Goal: Task Accomplishment & Management: Manage account settings

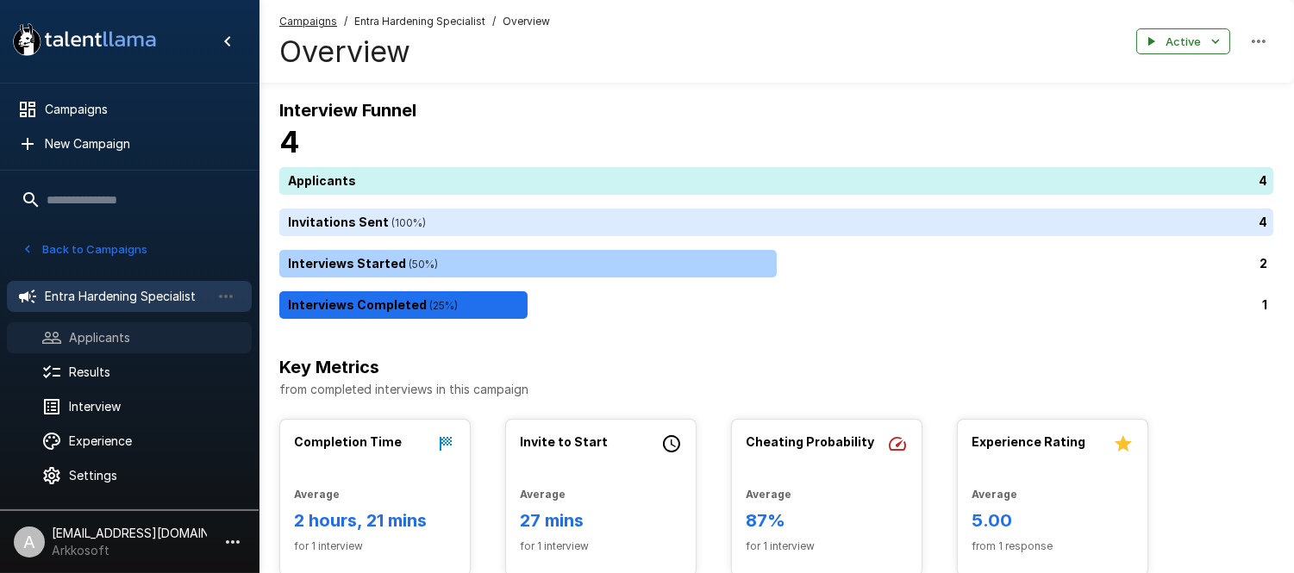
click at [140, 333] on span "Applicants" at bounding box center [153, 337] width 169 height 17
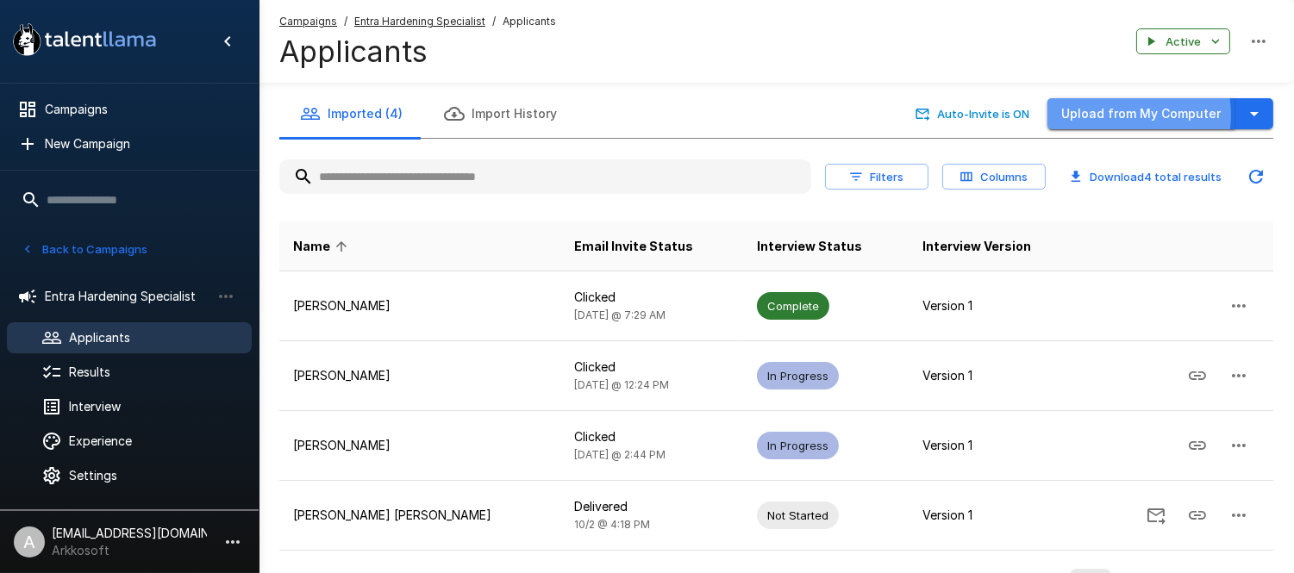
click at [1116, 116] on button "Upload from My Computer" at bounding box center [1142, 114] width 188 height 32
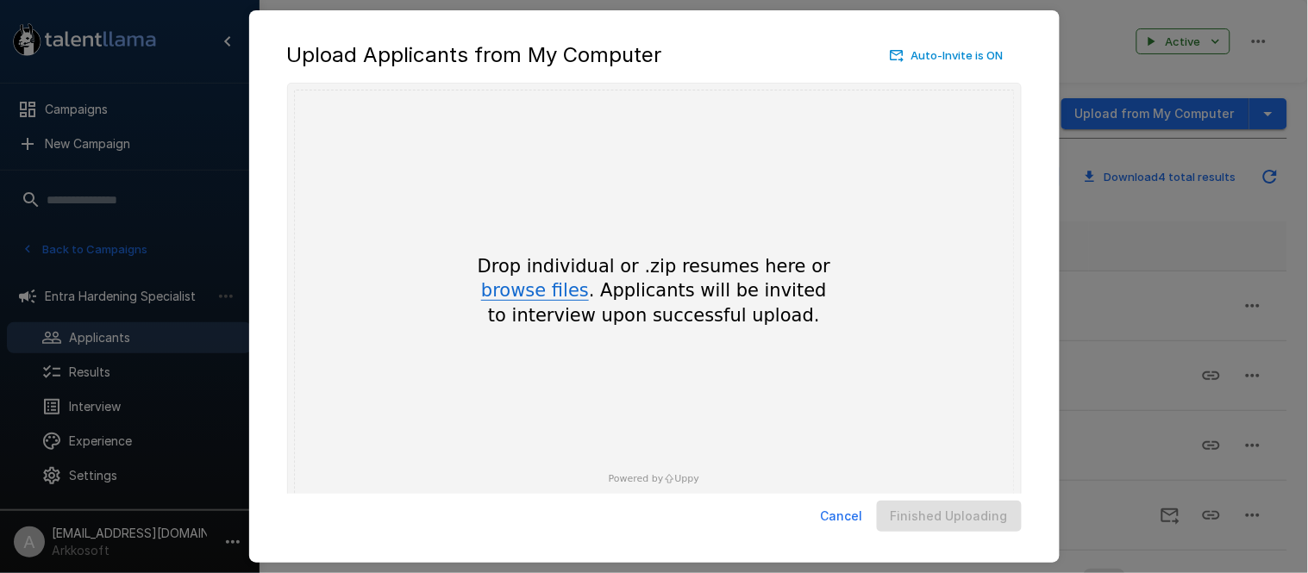
click at [510, 283] on button "browse files" at bounding box center [535, 291] width 108 height 19
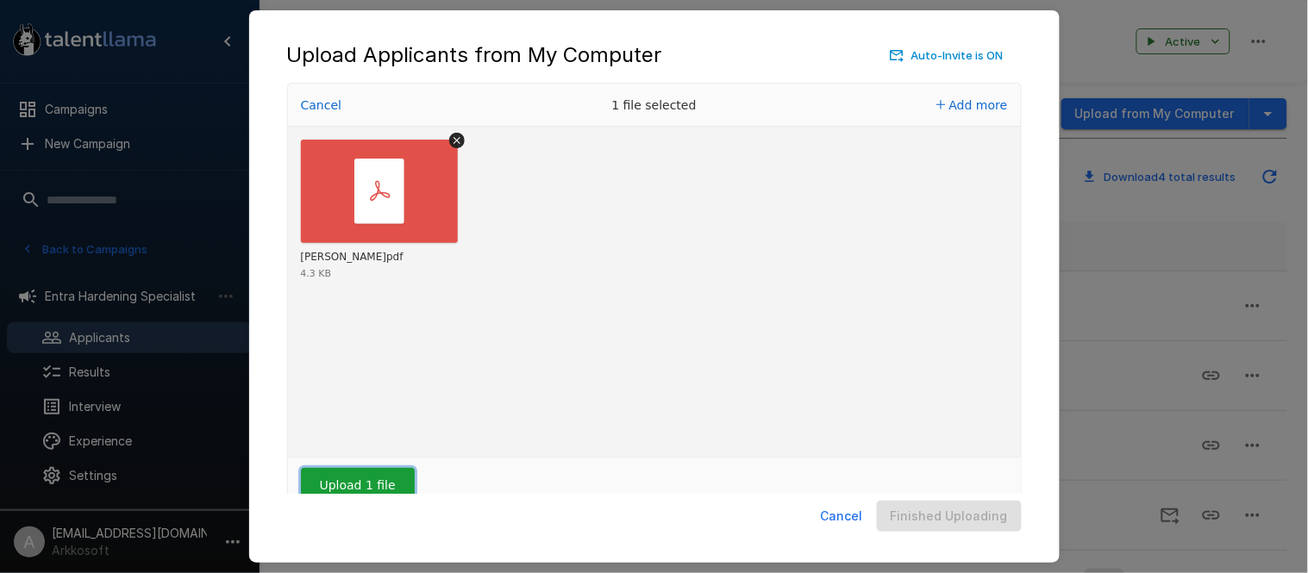
click at [359, 483] on button "Upload 1 file" at bounding box center [358, 485] width 114 height 34
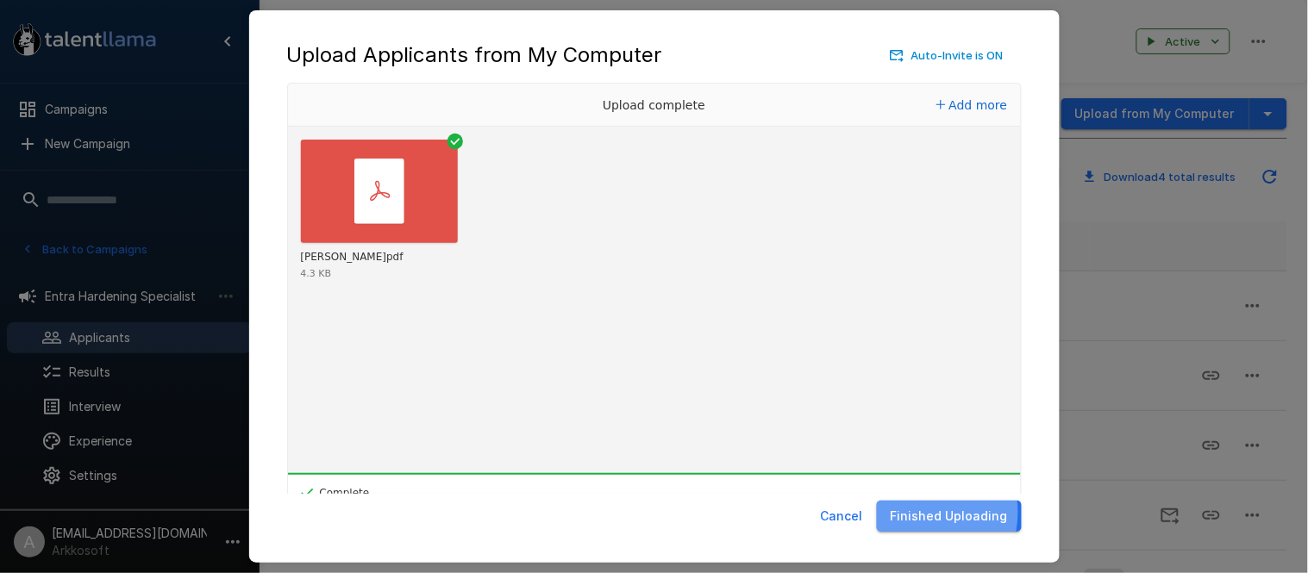
click at [918, 513] on button "Finished Uploading" at bounding box center [949, 517] width 145 height 32
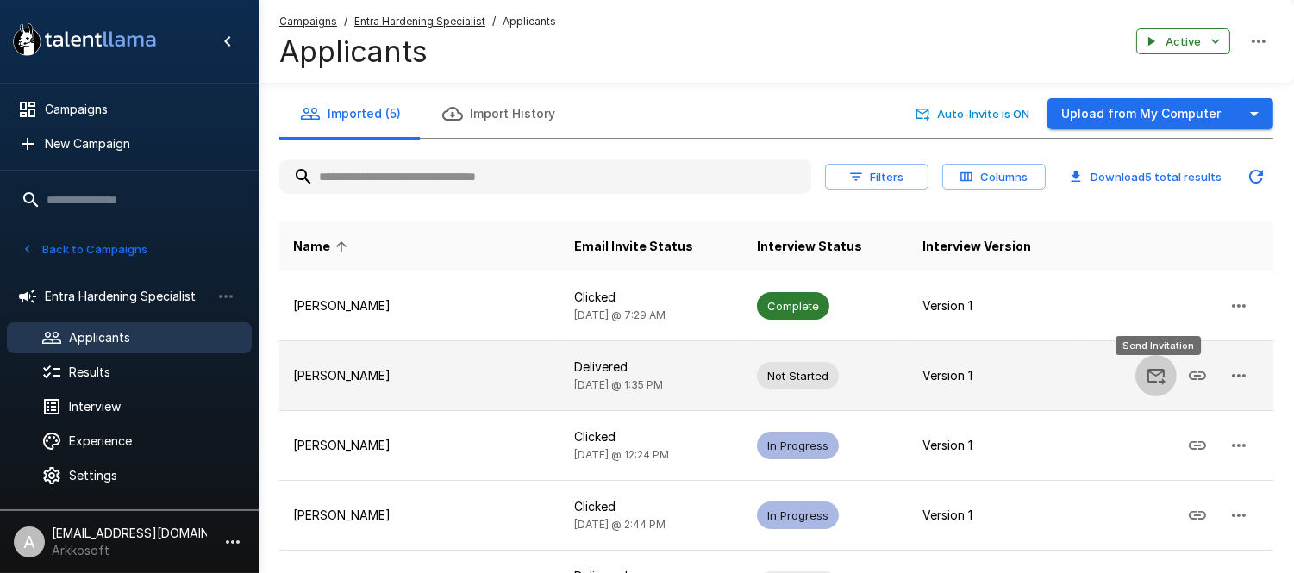
click at [1158, 373] on icon "Send Invitation" at bounding box center [1156, 376] width 21 height 21
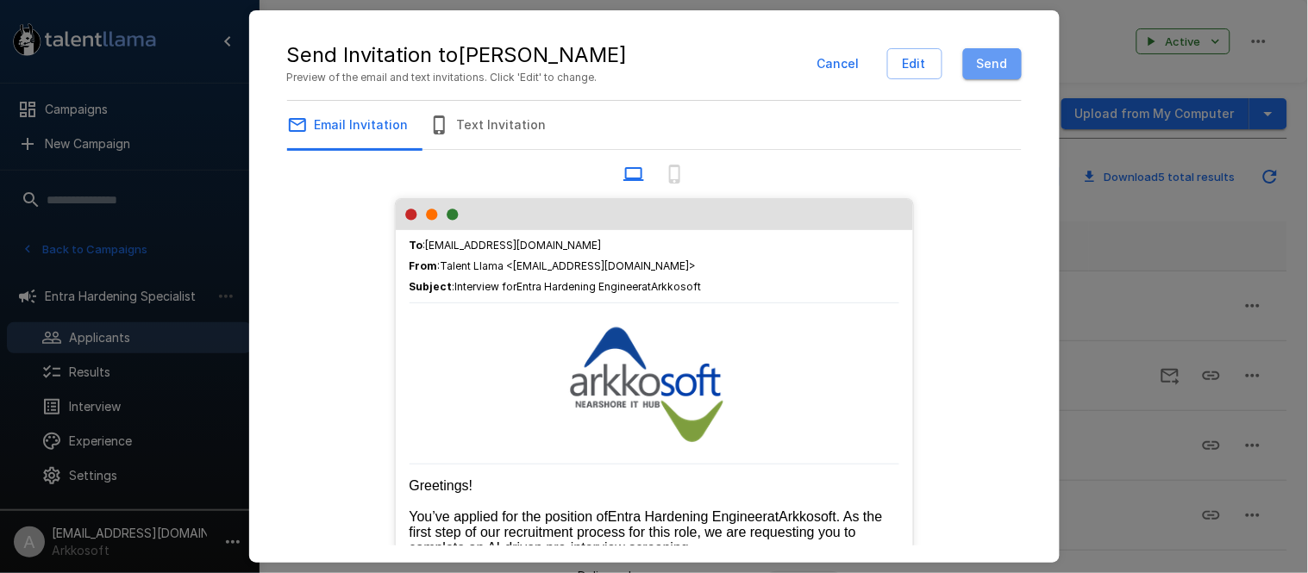
click at [985, 76] on button "Send" at bounding box center [992, 64] width 59 height 32
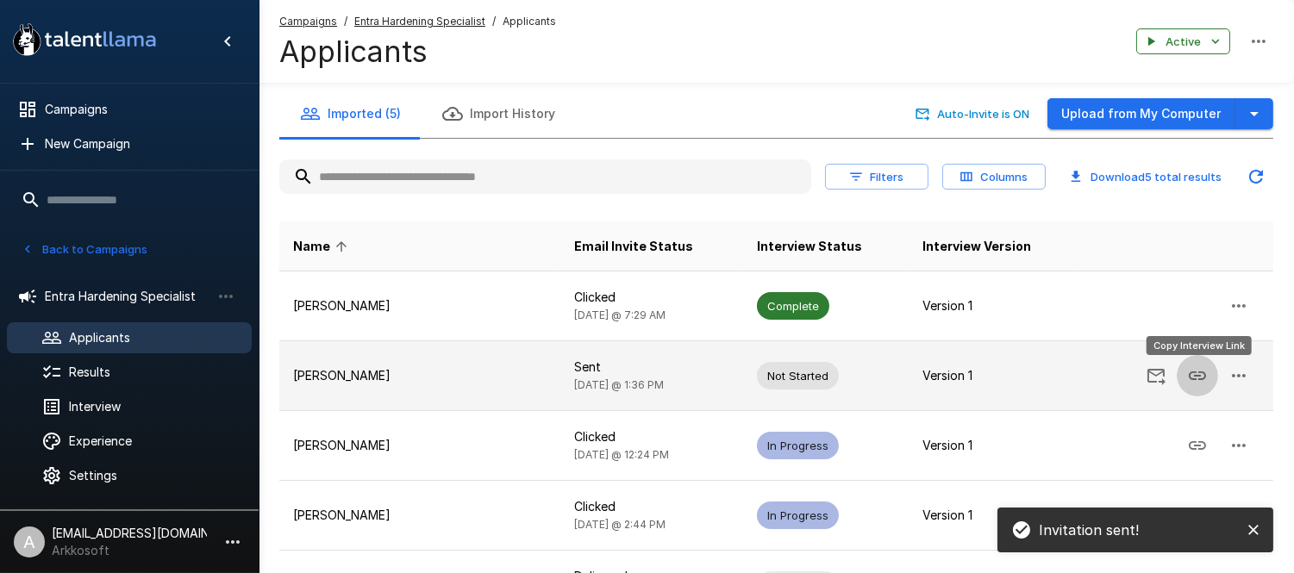
click at [1201, 378] on icon "Copy Interview Link" at bounding box center [1197, 376] width 21 height 21
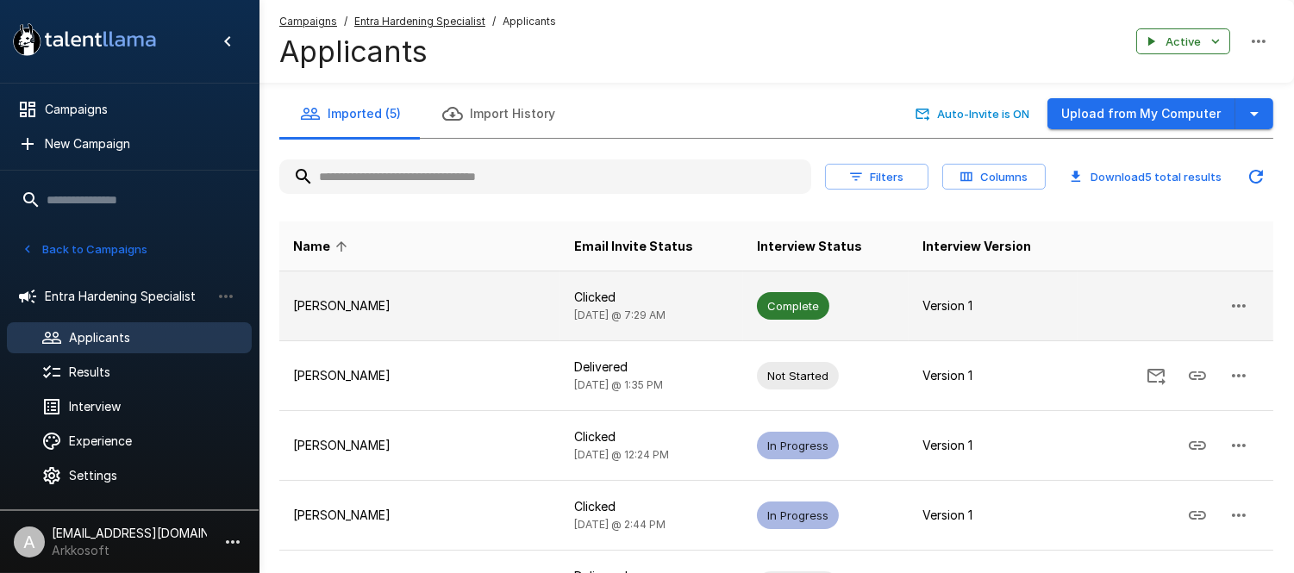
click at [575, 293] on p "Clicked" at bounding box center [651, 297] width 155 height 17
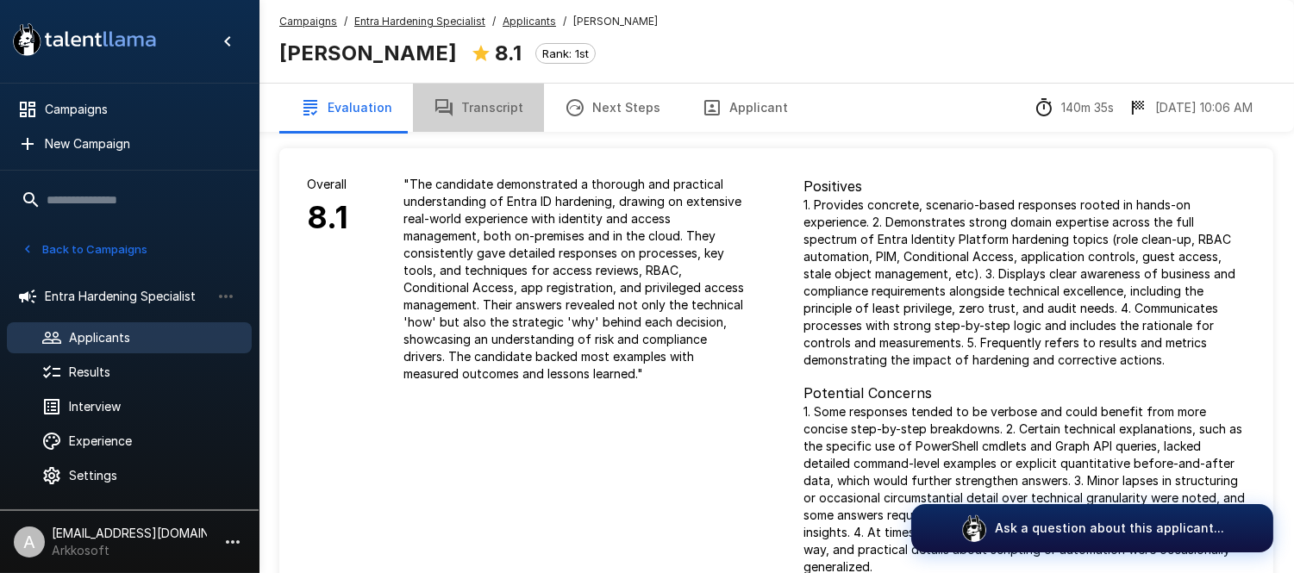
click at [518, 105] on button "Transcript" at bounding box center [478, 108] width 131 height 48
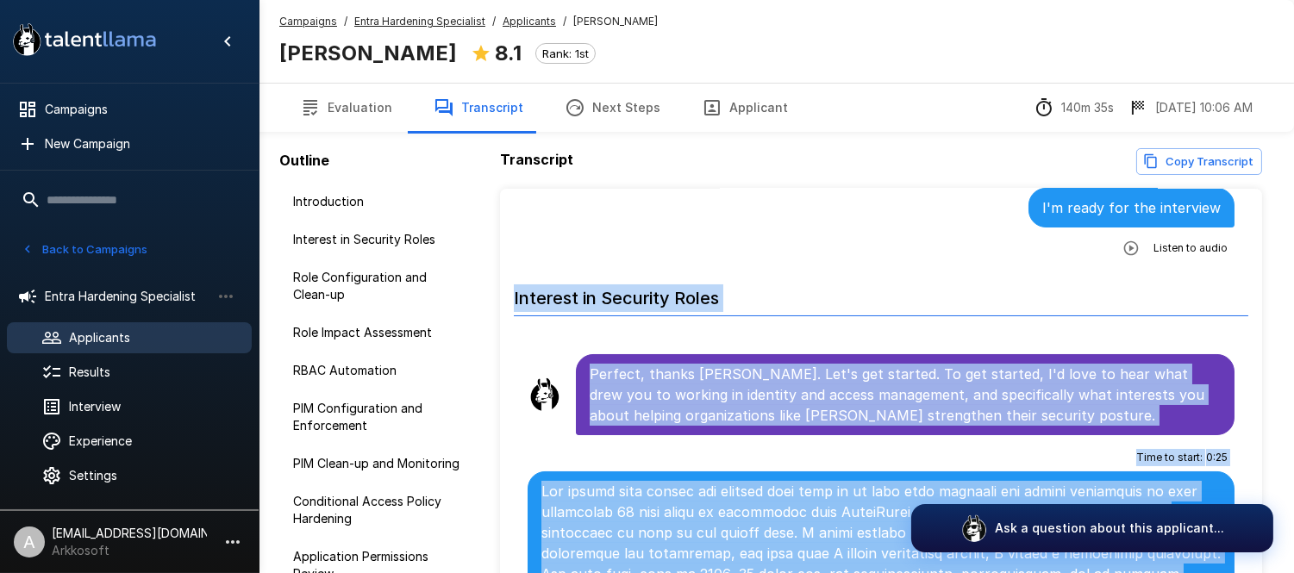
scroll to position [34, 0]
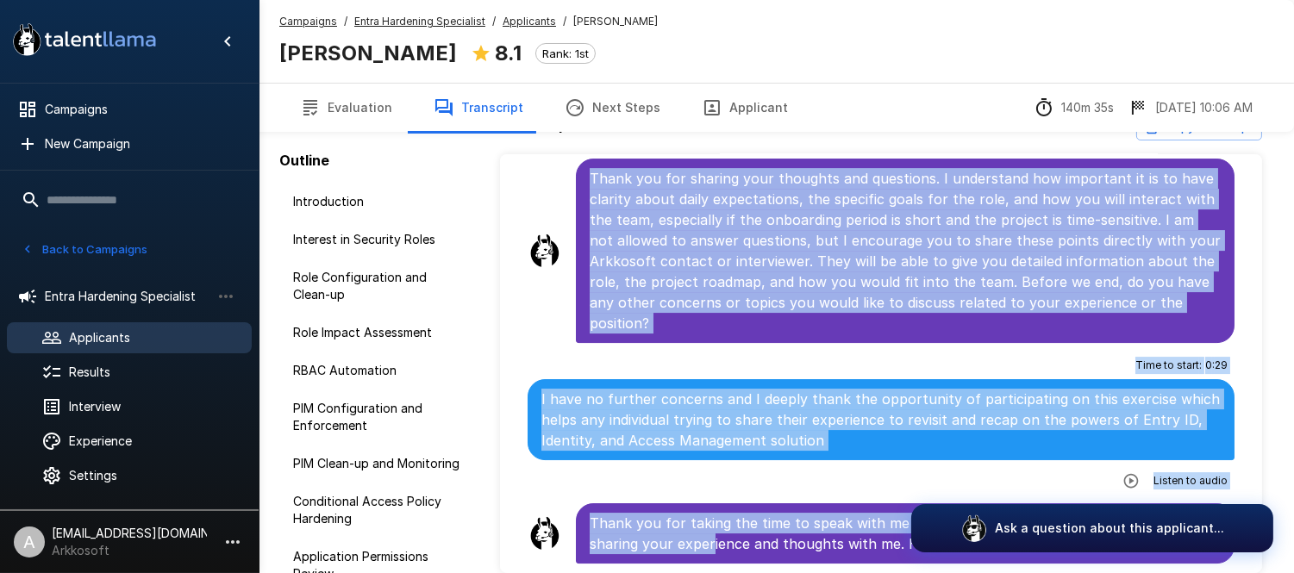
scroll to position [117, 0]
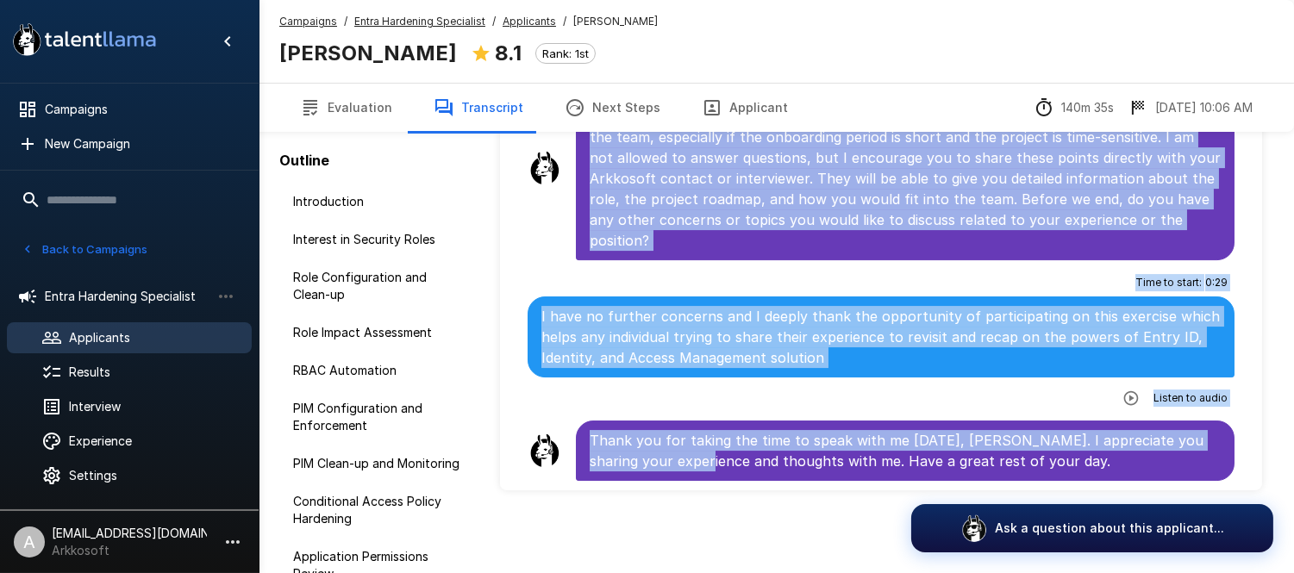
drag, startPoint x: 510, startPoint y: 291, endPoint x: 676, endPoint y: 618, distance: 367.1
click at [676, 456] on html ".st0{fill:#FFFFFF;} .st1{fill:#76a4ed;} Campaigns New Campaign Active 3 BOSTON …" at bounding box center [647, 169] width 1294 height 573
click at [845, 376] on div "I have no further concerns and I deeply thank the opportunity of participating …" at bounding box center [881, 337] width 707 height 81
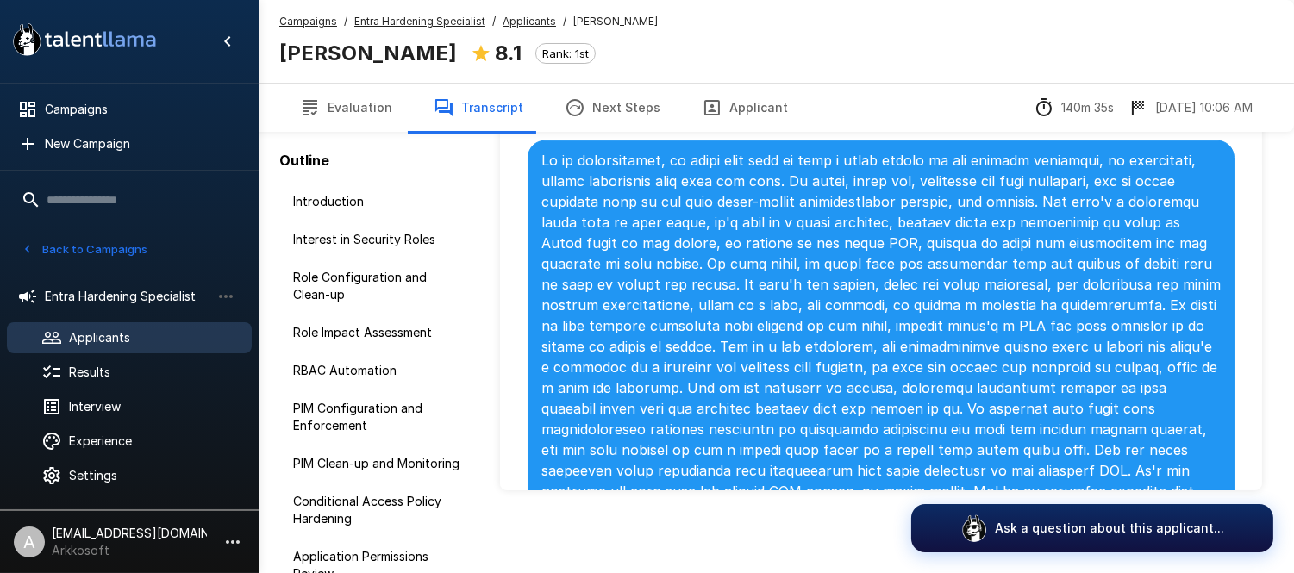
scroll to position [3657, 0]
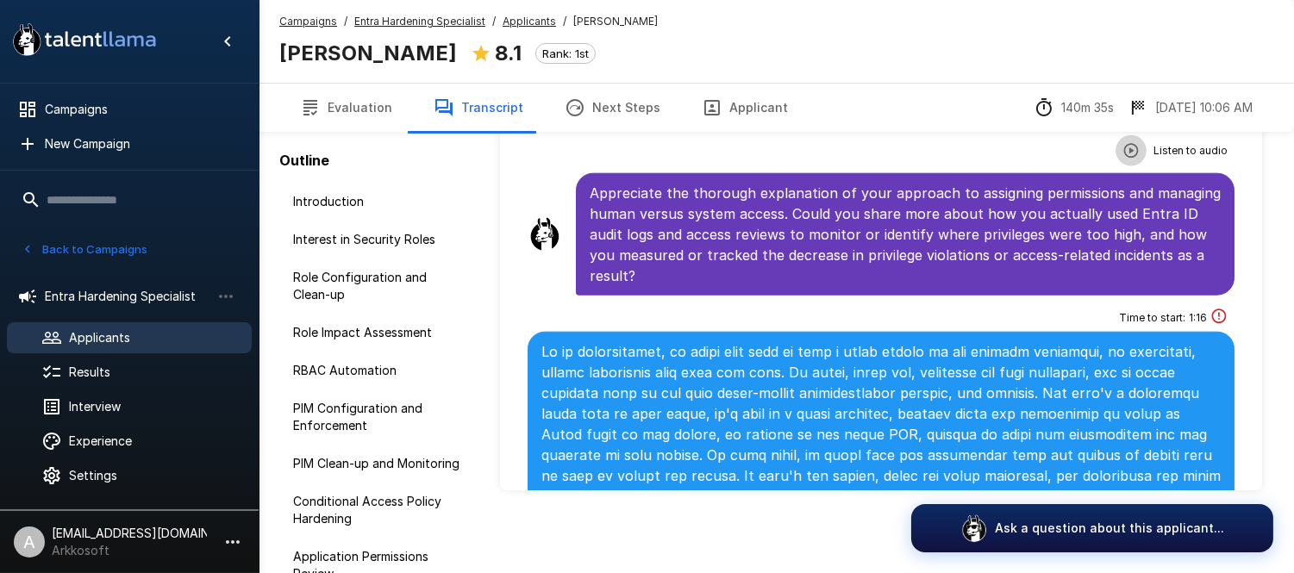
click at [1123, 159] on icon "button" at bounding box center [1131, 150] width 17 height 17
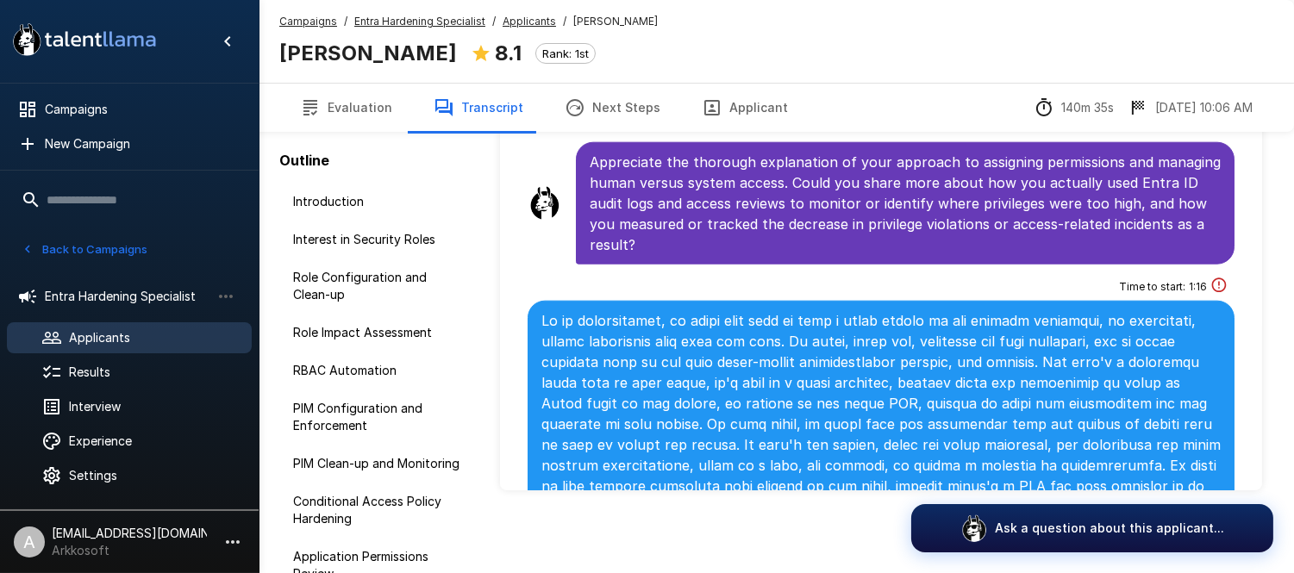
scroll to position [3849, 0]
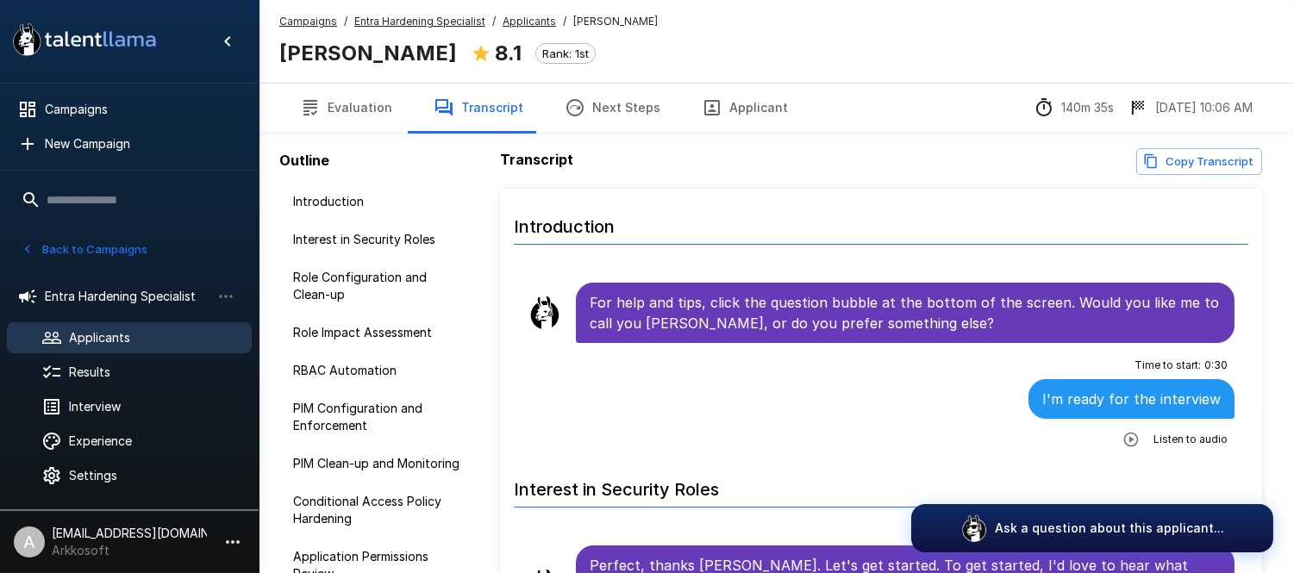
click at [81, 339] on span "Applicants" at bounding box center [153, 337] width 169 height 17
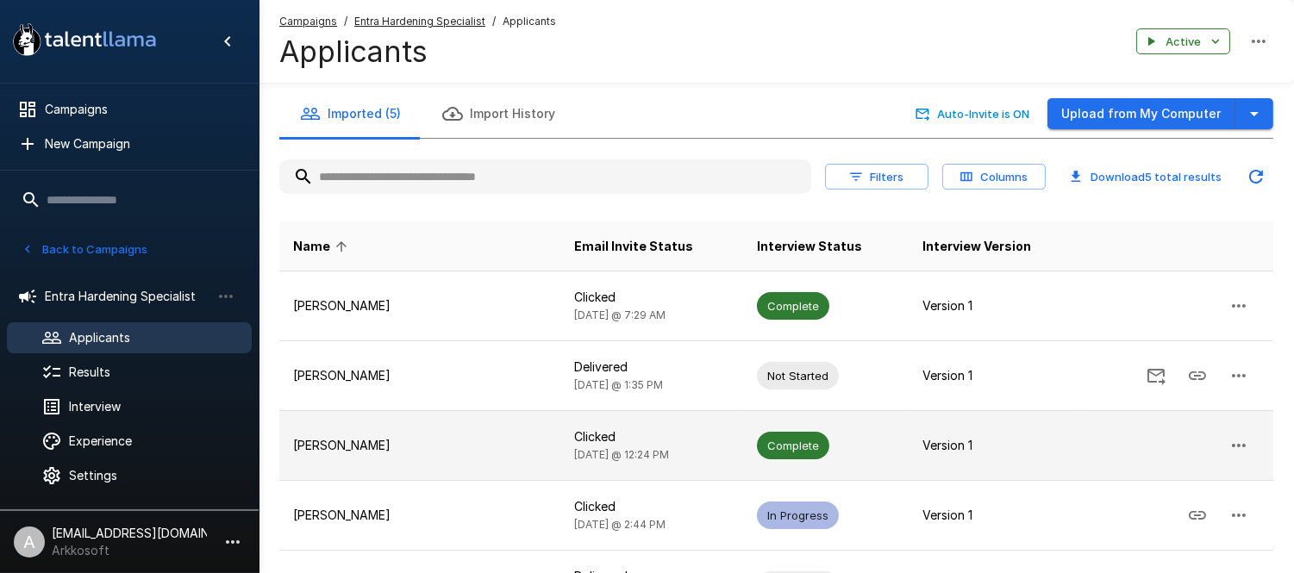
click at [498, 441] on p "[PERSON_NAME]" at bounding box center [419, 445] width 253 height 17
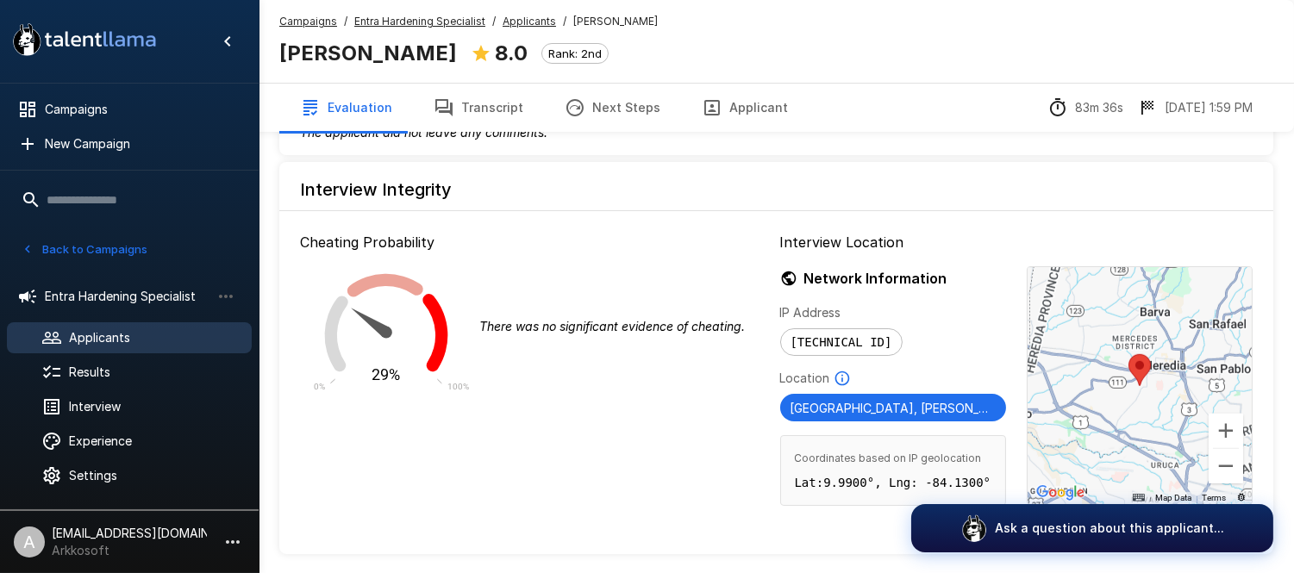
scroll to position [2071, 0]
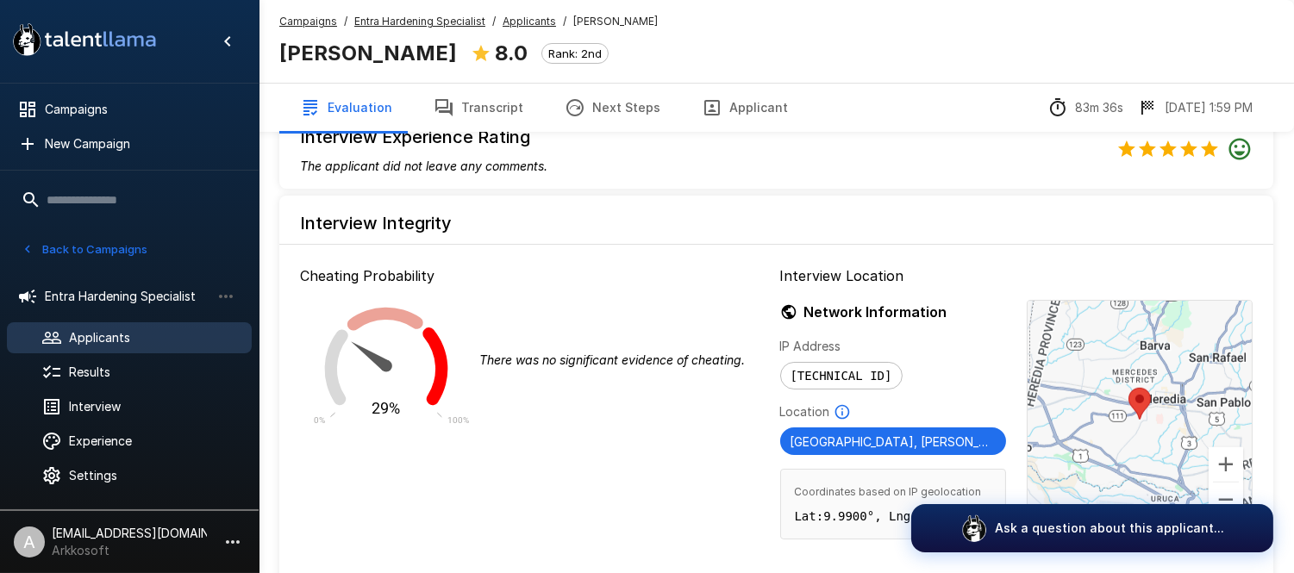
click at [621, 362] on icon "There was no significant evidence of cheating." at bounding box center [612, 360] width 266 height 15
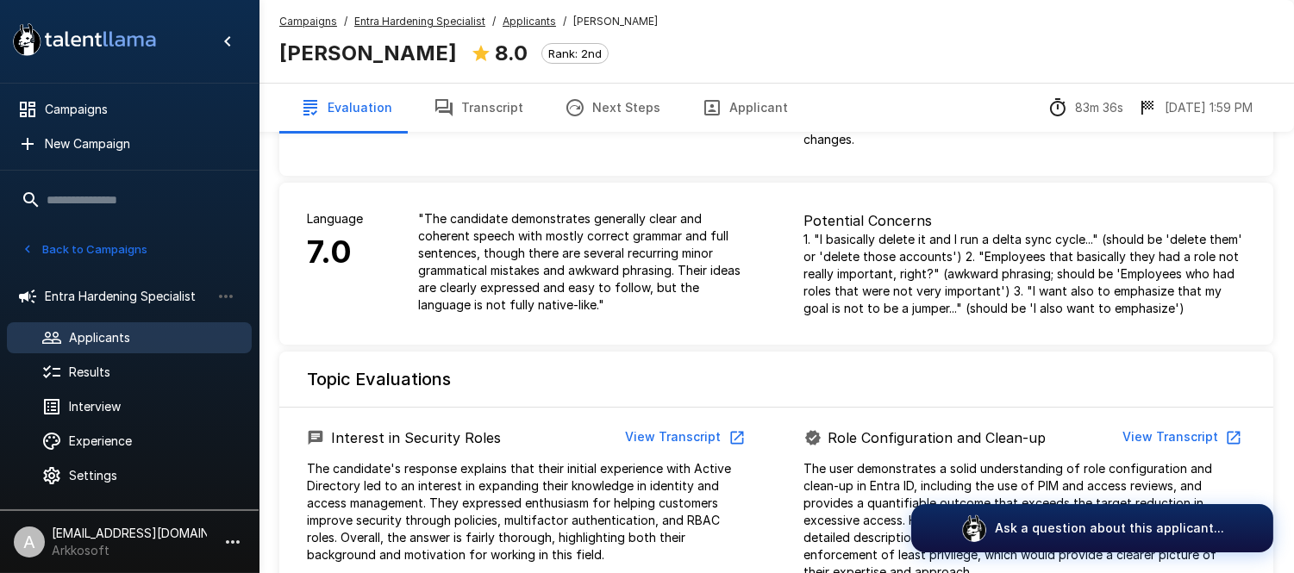
scroll to position [155, 0]
